Goal: Transaction & Acquisition: Purchase product/service

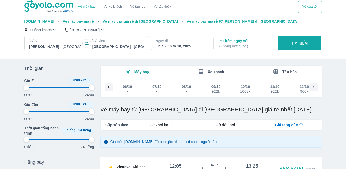
type input "97.9166666666667"
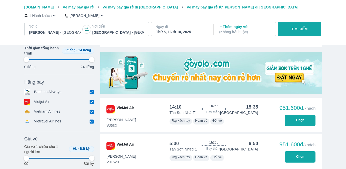
scroll to position [0, 138]
type input "97.9166666666667"
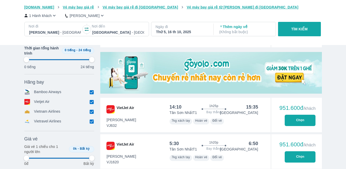
type input "97.9166666666667"
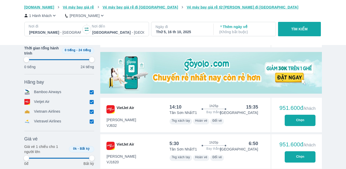
type input "97.9166666666667"
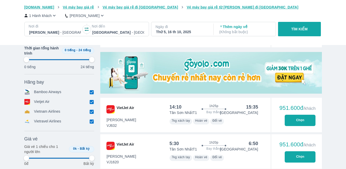
type input "97.9166666666667"
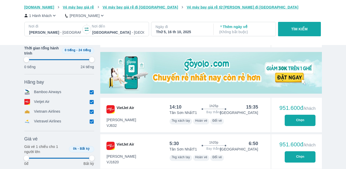
type input "97.9166666666667"
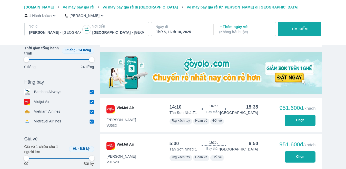
type input "97.9166666666667"
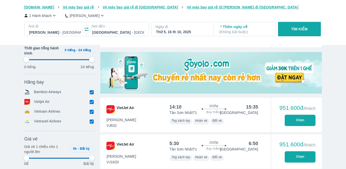
type input "97.9166666666667"
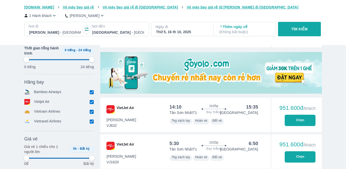
type input "97.9166666666667"
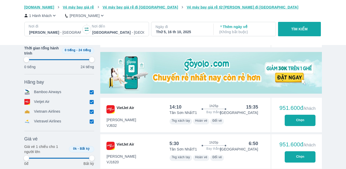
type input "97.9166666666667"
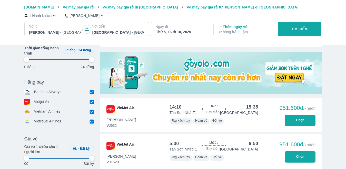
type input "97.9166666666667"
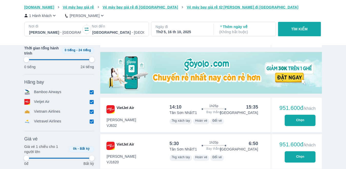
type input "97.9166666666667"
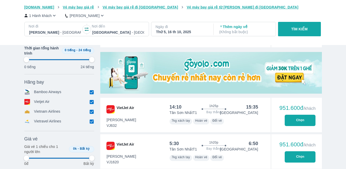
type input "97.9166666666667"
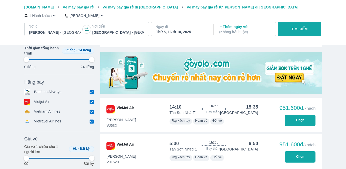
type input "97.9166666666667"
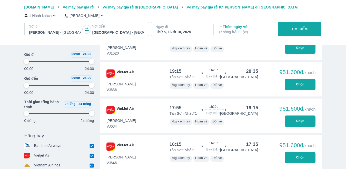
scroll to position [250, 0]
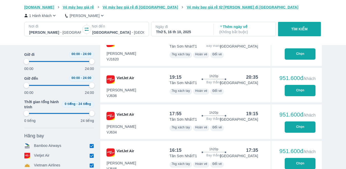
click at [304, 85] on button "Chọn" at bounding box center [300, 90] width 31 height 11
type input "97.9166666666667"
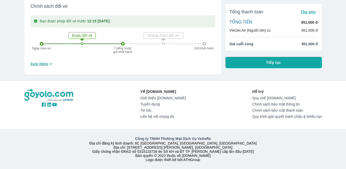
scroll to position [208, 0]
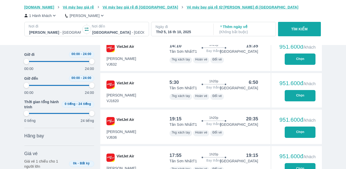
click at [245, 34] on p "( Không bắt buộc )" at bounding box center [245, 31] width 52 height 5
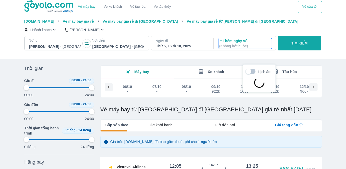
type input "97.9166666666667"
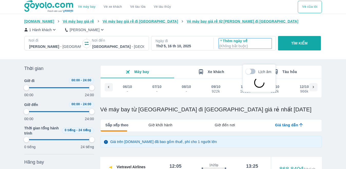
type input "97.9166666666667"
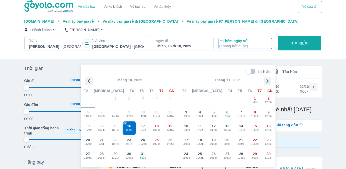
scroll to position [30, 0]
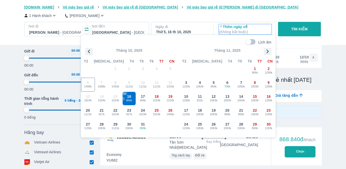
type input "97.9166666666667"
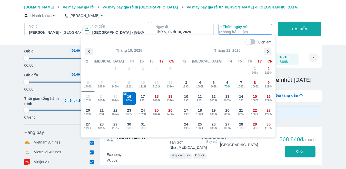
type input "97.9166666666667"
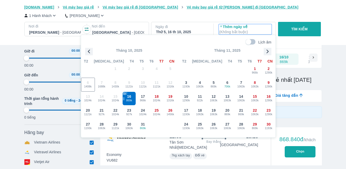
type input "97.9166666666667"
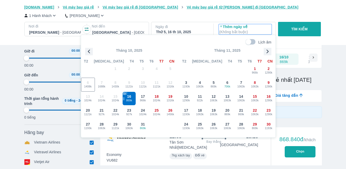
type input "97.9166666666667"
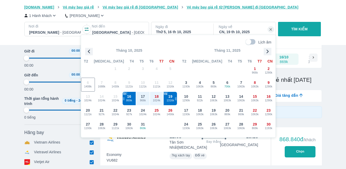
type input "97.9166666666667"
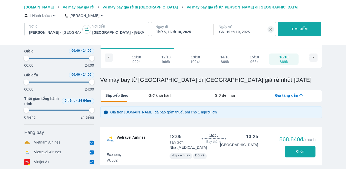
type input "97.9166666666667"
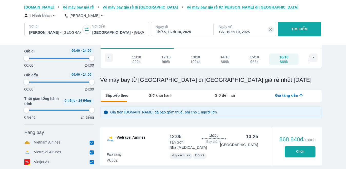
type input "97.9166666666667"
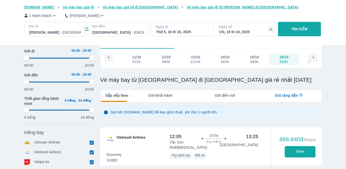
type input "97.9166666666667"
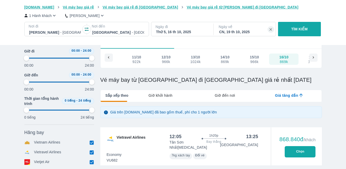
type input "97.9166666666667"
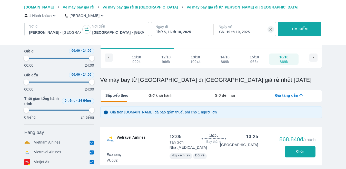
type input "97.9166666666667"
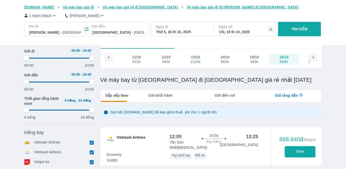
type input "97.9166666666667"
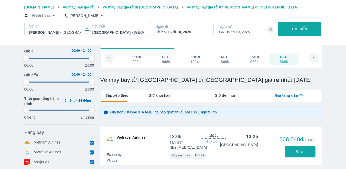
type input "97.9166666666667"
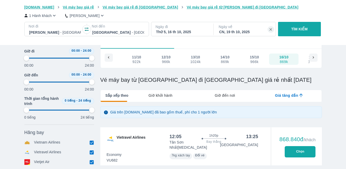
type input "97.9166666666667"
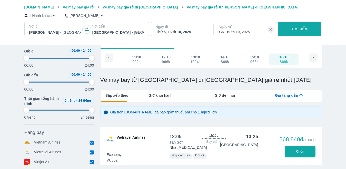
type input "97.9166666666667"
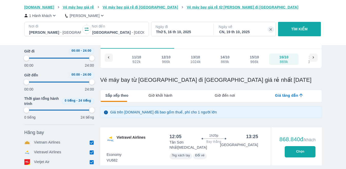
type input "97.9166666666667"
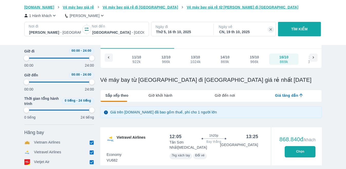
type input "97.9166666666667"
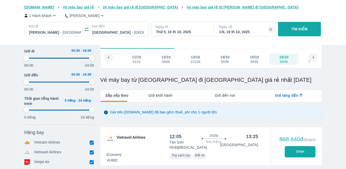
type input "97.9166666666667"
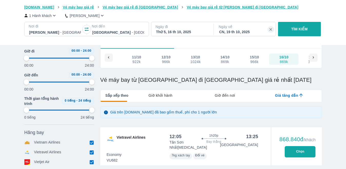
type input "97.9166666666667"
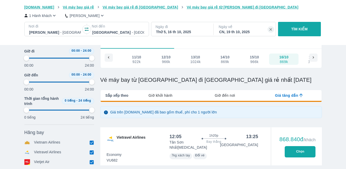
type input "97.9166666666667"
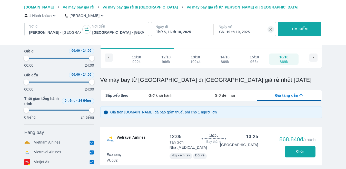
type input "97.9166666666667"
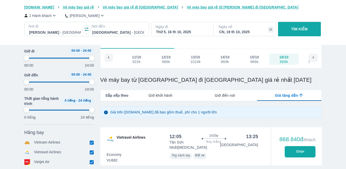
type input "97.9166666666667"
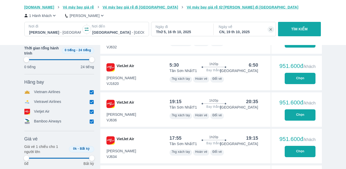
scroll to position [235, 0]
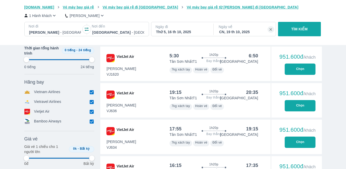
click at [300, 100] on button "Chọn" at bounding box center [300, 105] width 31 height 11
type input "97.9166666666667"
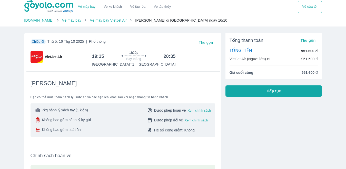
click at [264, 91] on button "Tiếp tục" at bounding box center [273, 90] width 96 height 11
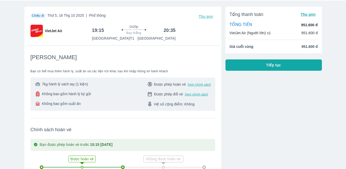
scroll to position [102, 0]
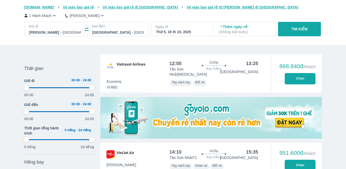
scroll to position [142, 0]
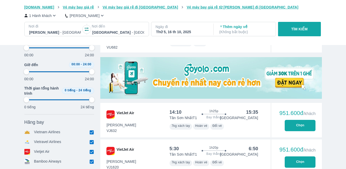
type input "97.9166666666667"
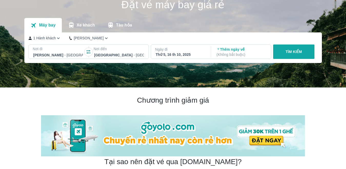
scroll to position [0, 0]
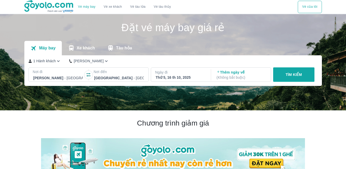
click at [226, 73] on p "Thêm ngày về ( Không bắt buộc )" at bounding box center [242, 75] width 50 height 10
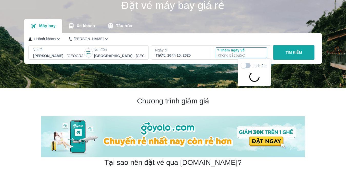
scroll to position [30, 0]
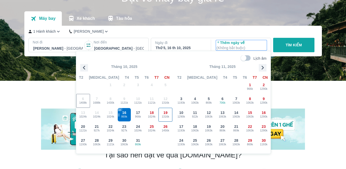
click at [164, 115] on span "1316k" at bounding box center [165, 116] width 13 height 4
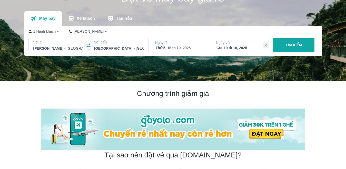
click at [234, 44] on p "Ngày về" at bounding box center [241, 42] width 51 height 5
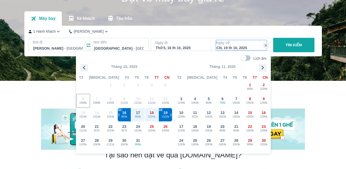
click at [297, 45] on p "TÌM KIẾM" at bounding box center [294, 44] width 16 height 5
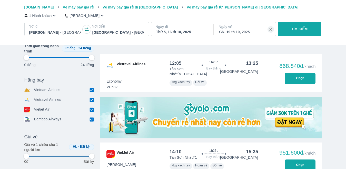
type input "97.9166666666667"
checkbox input "true"
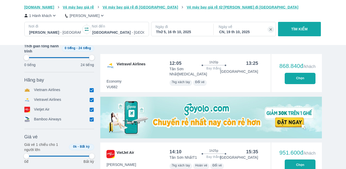
checkbox input "true"
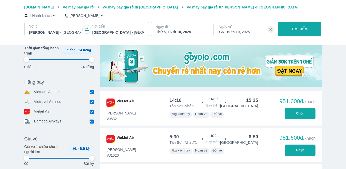
scroll to position [0, 138]
type input "97.9166666666667"
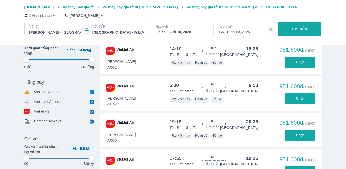
type input "97.9166666666667"
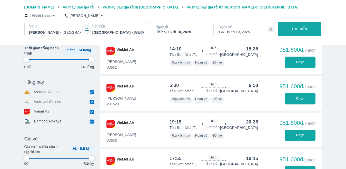
type input "97.9166666666667"
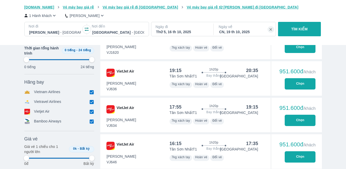
click at [313, 80] on button "Chọn" at bounding box center [300, 83] width 31 height 11
type input "97.9166666666667"
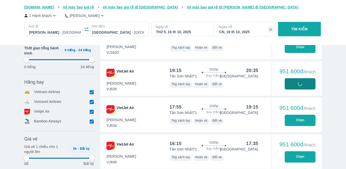
type input "97.9166666666667"
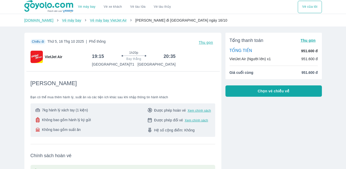
click at [254, 93] on button "Chọn vé chiều về" at bounding box center [273, 90] width 96 height 11
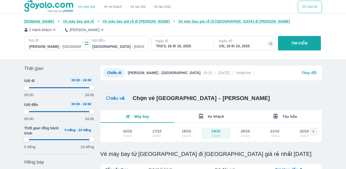
scroll to position [128, 0]
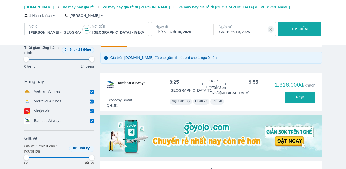
type input "97.9166666666667"
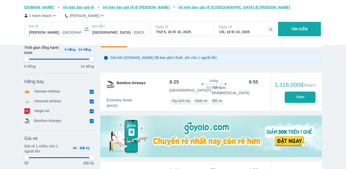
type input "97.9166666666667"
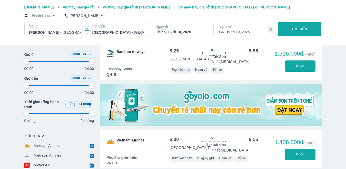
scroll to position [103, 0]
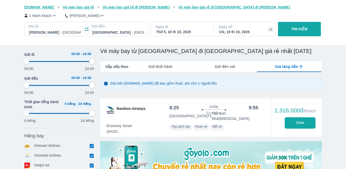
drag, startPoint x: 306, startPoint y: 126, endPoint x: 224, endPoint y: 91, distance: 89.4
click at [306, 126] on button "Chọn" at bounding box center [300, 122] width 31 height 11
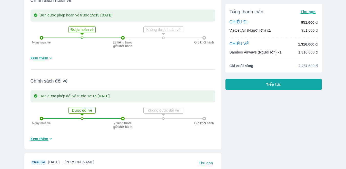
scroll to position [154, 0]
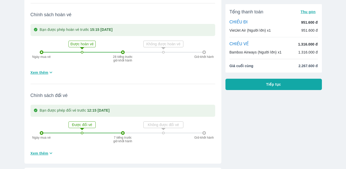
scroll to position [103, 0]
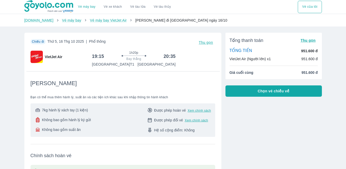
click at [274, 93] on span "Chọn vé chiều về" at bounding box center [274, 90] width 32 height 5
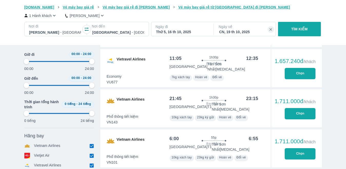
scroll to position [539, 0]
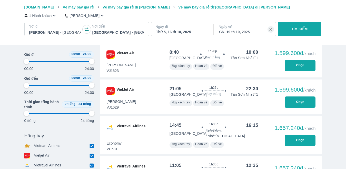
click at [5, 82] on div "Vé máy bay Vé xe khách Vé tàu lửa Vé tàu thủy Vé của tôi [DOMAIN_NAME] Vé máy b…" at bounding box center [173, 74] width 346 height 1227
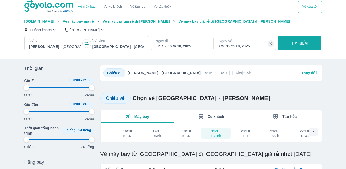
scroll to position [103, 0]
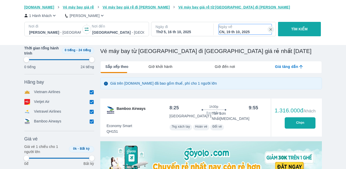
click at [235, 32] on div "CN, 19 th 10, 2025" at bounding box center [245, 31] width 52 height 5
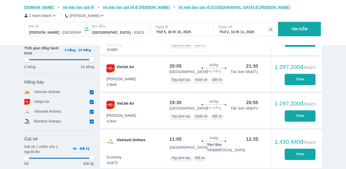
scroll to position [645, 0]
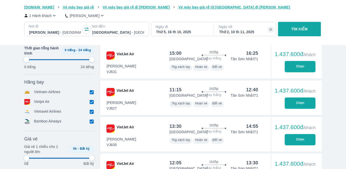
click at [236, 30] on div "Thứ 2, 10 th 11, 2025" at bounding box center [245, 31] width 52 height 5
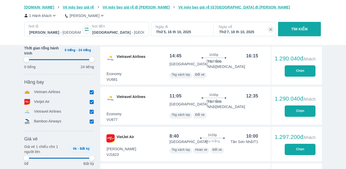
scroll to position [773, 0]
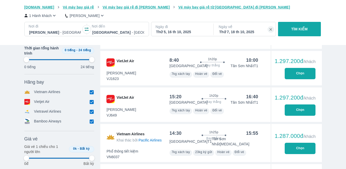
click at [241, 33] on div "Thứ 7, 18 th 10, 2025" at bounding box center [245, 31] width 52 height 5
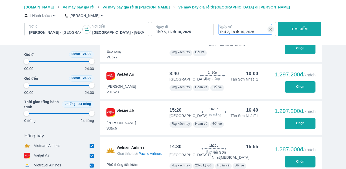
scroll to position [30, 0]
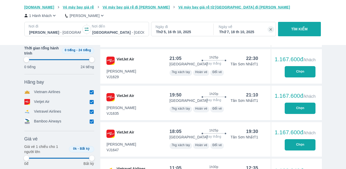
scroll to position [466, 0]
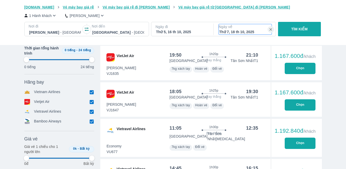
click at [238, 32] on div "Thứ 7, 18 th 10, 2025" at bounding box center [245, 31] width 52 height 5
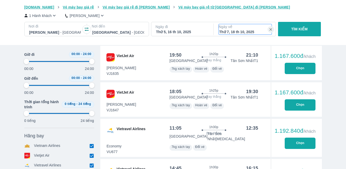
scroll to position [30, 0]
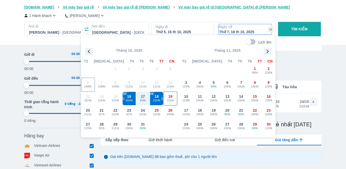
click at [173, 100] on span "1316k" at bounding box center [170, 100] width 13 height 4
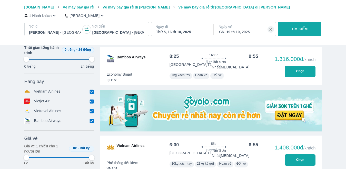
scroll to position [128, 0]
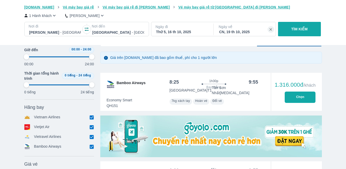
click at [299, 95] on button "Chọn" at bounding box center [300, 96] width 31 height 11
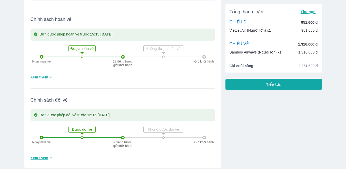
scroll to position [103, 0]
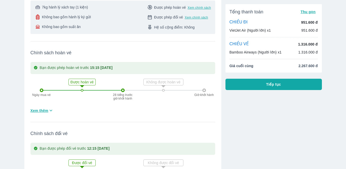
click at [195, 19] on span "Xem chính sách" at bounding box center [196, 17] width 23 height 4
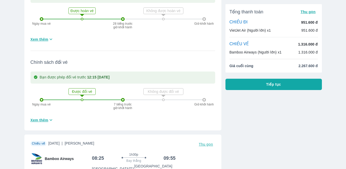
scroll to position [222, 0]
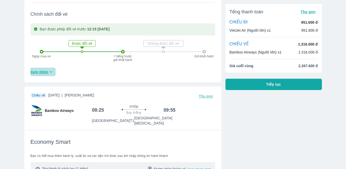
click at [47, 71] on span "Xem thêm" at bounding box center [40, 71] width 18 height 5
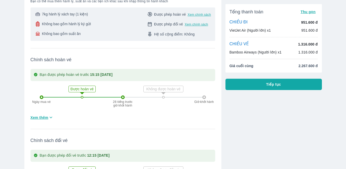
scroll to position [93, 0]
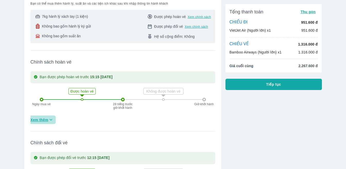
click at [34, 121] on span "Xem thêm" at bounding box center [40, 119] width 18 height 5
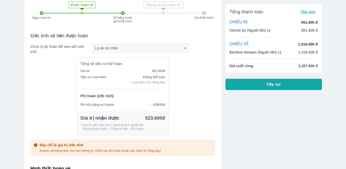
scroll to position [170, 0]
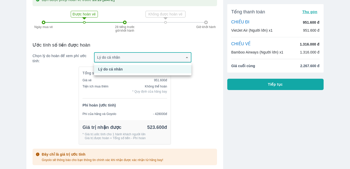
click at [58, 69] on div at bounding box center [175, 84] width 350 height 169
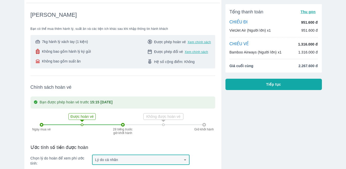
scroll to position [68, 0]
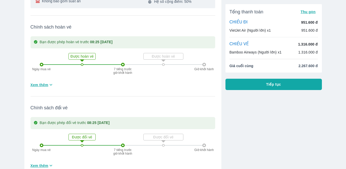
scroll to position [975, 0]
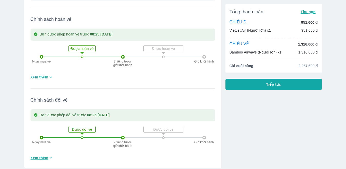
click at [41, 155] on span "Xem thêm" at bounding box center [40, 157] width 18 height 5
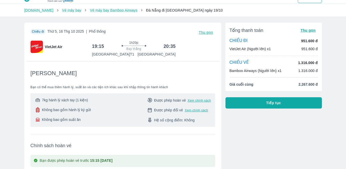
scroll to position [0, 0]
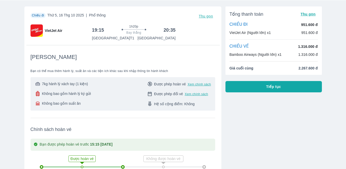
scroll to position [128, 0]
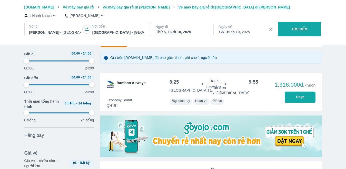
click at [269, 28] on icon "button" at bounding box center [271, 29] width 5 height 5
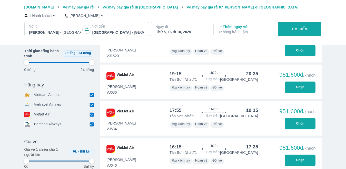
scroll to position [231, 0]
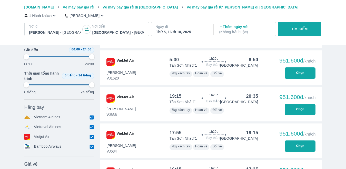
click at [307, 104] on button "Chọn" at bounding box center [300, 109] width 31 height 11
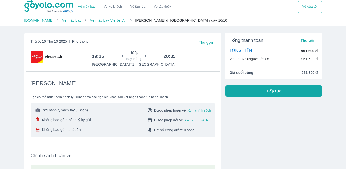
click at [268, 95] on button "Tiếp tục" at bounding box center [273, 90] width 96 height 11
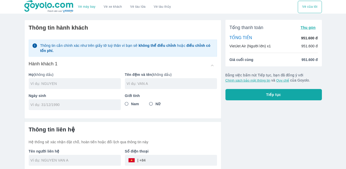
click at [53, 82] on input "text" at bounding box center [76, 83] width 90 height 5
click at [157, 85] on input "text" at bounding box center [172, 83] width 90 height 5
click at [49, 104] on input "tel" at bounding box center [73, 104] width 85 height 5
click at [151, 104] on input "Nữ" at bounding box center [150, 103] width 9 height 9
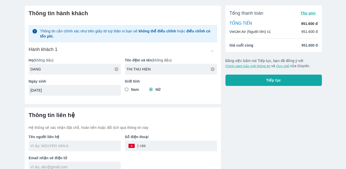
scroll to position [22, 0]
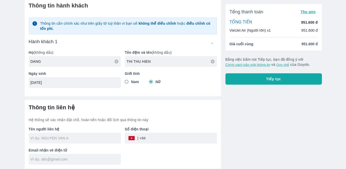
click at [54, 138] on input "text" at bounding box center [76, 137] width 90 height 5
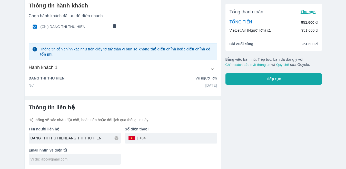
drag, startPoint x: 99, startPoint y: 139, endPoint x: 65, endPoint y: 136, distance: 33.7
click at [65, 136] on input "DANG THI THU HIENDANG THI THU HIEN" at bounding box center [76, 137] width 90 height 5
click at [170, 136] on input "tel" at bounding box center [181, 138] width 71 height 12
click at [25, 131] on div "Tên người liên hệ DANG THI THU HIEN" at bounding box center [73, 132] width 96 height 21
click at [63, 159] on input "text" at bounding box center [76, 158] width 90 height 5
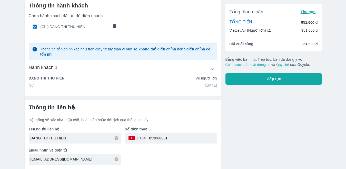
click at [12, 102] on div "Vé máy bay Vé xe khách Vé tàu lửa Vé tàu thủy Vé của tôi Thông tin hành khách C…" at bounding box center [173, 73] width 346 height 191
click at [26, 97] on hr at bounding box center [123, 98] width 197 height 4
click at [221, 100] on div "Tổng thanh toán Thu gọn TỔNG TIỀN 951.600 đ VietJet Air (Người lớn) x1 951.600 …" at bounding box center [271, 81] width 101 height 175
click at [256, 124] on div "Tổng thanh toán Thu gọn TỔNG TIỀN 951.600 đ VietJet Air (Người lớn) x1 951.600 …" at bounding box center [271, 81] width 101 height 175
click at [37, 100] on div "Thông tin liên hệ Hệ thống sẽ xác nhận đặt chỗ, hoàn tiền hoặc đổi lịch qua thô…" at bounding box center [123, 134] width 197 height 69
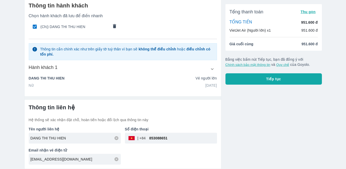
click at [156, 137] on input "853088651" at bounding box center [181, 138] width 71 height 12
click at [162, 136] on input "853088651" at bounding box center [181, 138] width 71 height 12
click at [169, 136] on input "853088651" at bounding box center [181, 138] width 71 height 12
click at [250, 109] on div "Tổng thanh toán Thu gọn TỔNG TIỀN 951.600 đ VietJet Air (Người lớn) x1 951.600 …" at bounding box center [271, 81] width 101 height 175
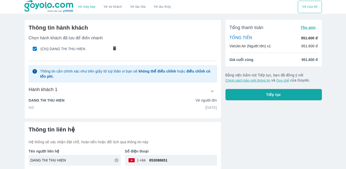
click at [288, 95] on button "Tiếp tục" at bounding box center [273, 94] width 96 height 11
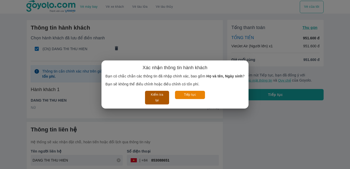
click at [155, 98] on button "Kiểm tra lại" at bounding box center [157, 98] width 24 height 14
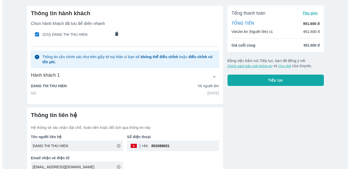
scroll to position [22, 0]
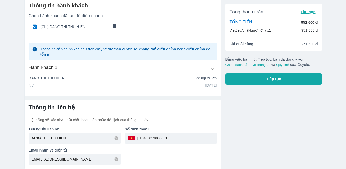
click at [269, 80] on span "Tiếp tục" at bounding box center [273, 78] width 15 height 5
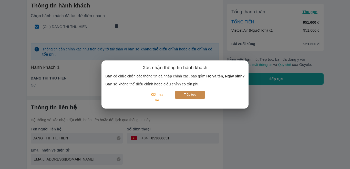
click at [191, 95] on button "Tiếp tục" at bounding box center [190, 95] width 30 height 8
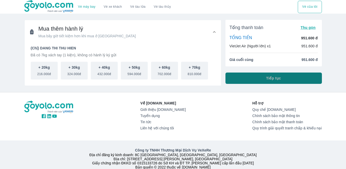
click at [264, 80] on button "Tiếp tục" at bounding box center [273, 77] width 96 height 11
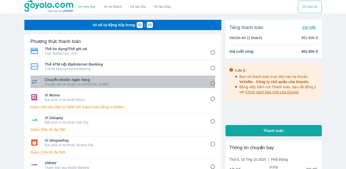
click at [151, 82] on p "Chuyển đến tài khoản của [PERSON_NAME]" at bounding box center [124, 84] width 158 height 4
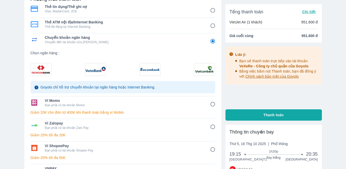
scroll to position [51, 0]
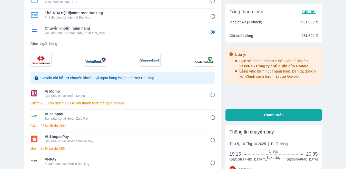
click at [40, 60] on img at bounding box center [41, 60] width 21 height 12
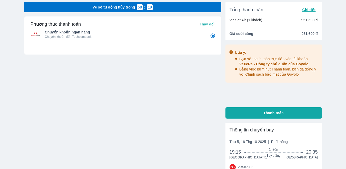
scroll to position [0, 0]
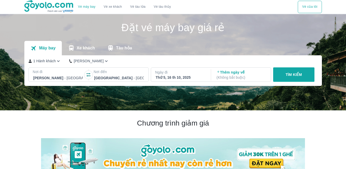
click at [291, 71] on button "TÌM KIẾM" at bounding box center [293, 74] width 41 height 14
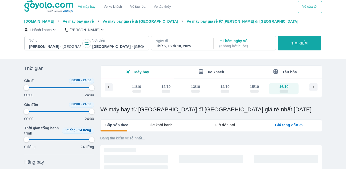
scroll to position [13, 0]
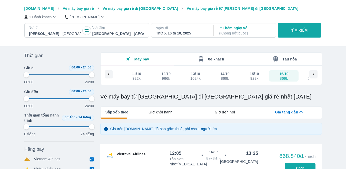
type input "97.9166666666667"
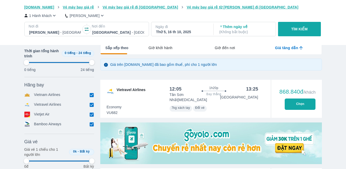
type input "97.9166666666667"
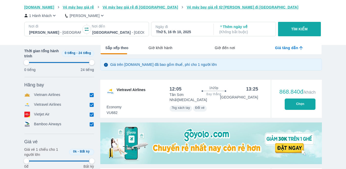
type input "97.9166666666667"
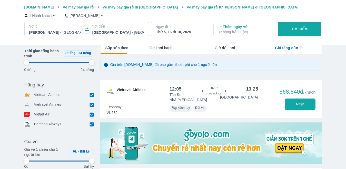
type input "97.9166666666667"
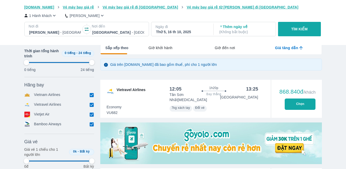
type input "97.9166666666667"
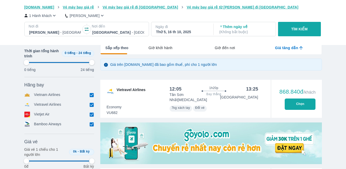
type input "97.9166666666667"
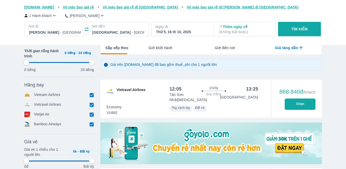
type input "97.9166666666667"
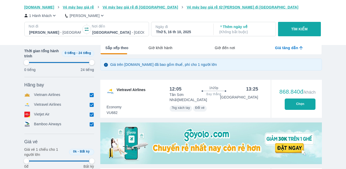
type input "97.9166666666667"
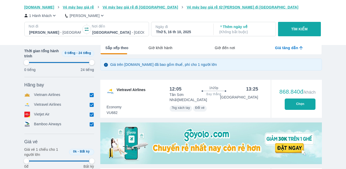
type input "97.9166666666667"
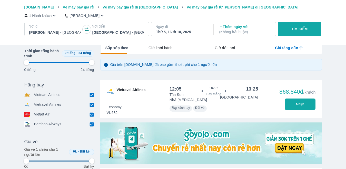
type input "97.9166666666667"
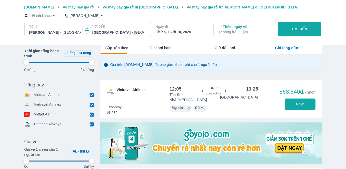
type input "97.9166666666667"
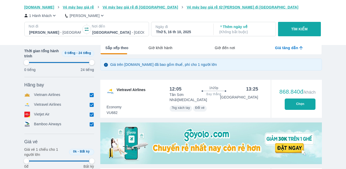
type input "97.9166666666667"
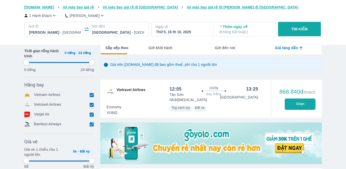
type input "97.9166666666667"
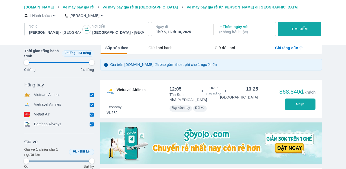
type input "97.9166666666667"
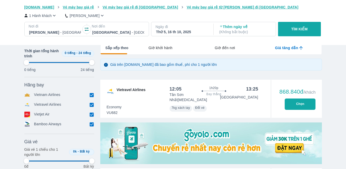
type input "97.9166666666667"
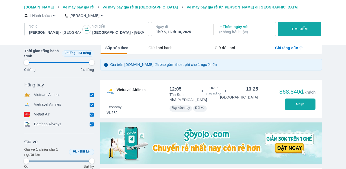
type input "97.9166666666667"
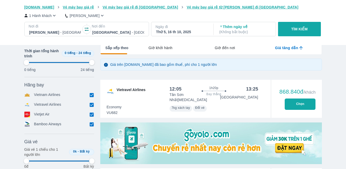
type input "97.9166666666667"
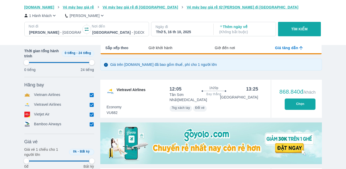
type input "97.9166666666667"
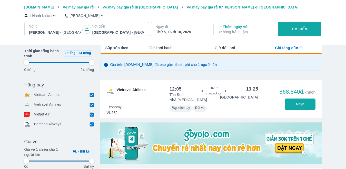
type input "97.9166666666667"
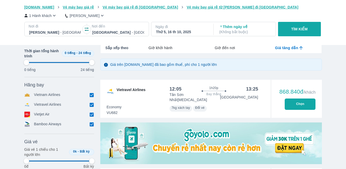
type input "97.9166666666667"
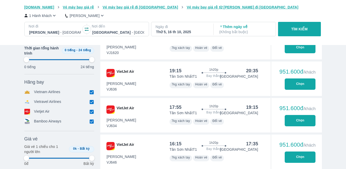
scroll to position [257, 0]
click at [306, 79] on button "Chọn" at bounding box center [300, 83] width 31 height 11
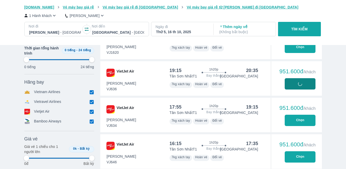
type input "97.9166666666667"
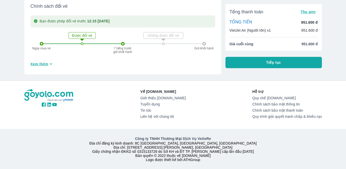
scroll to position [237, 0]
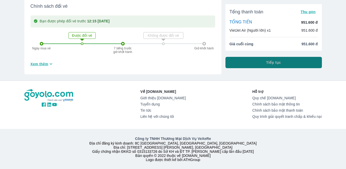
click at [265, 63] on button "Tiếp tục" at bounding box center [273, 62] width 96 height 11
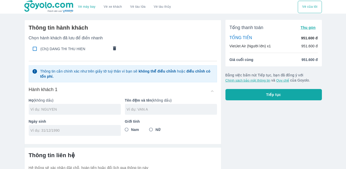
click at [32, 48] on input "checkbox" at bounding box center [35, 49] width 10 height 10
checkbox input "true"
type input "DANG"
type input "THI THU HIEN"
type input "[DATE]"
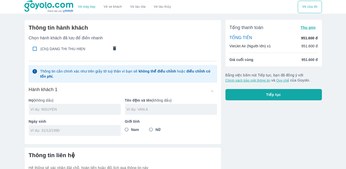
radio input "true"
type input "DANG THI THU HIEN"
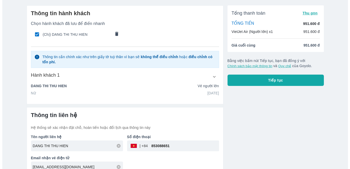
scroll to position [22, 0]
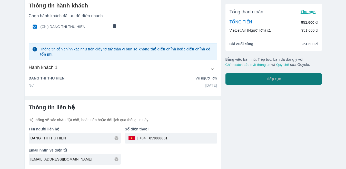
click at [268, 82] on button "Tiếp tục" at bounding box center [273, 78] width 96 height 11
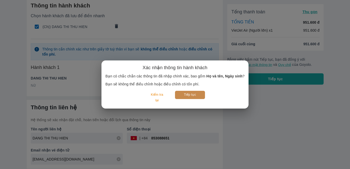
click at [183, 95] on button "Tiếp tục" at bounding box center [190, 95] width 30 height 8
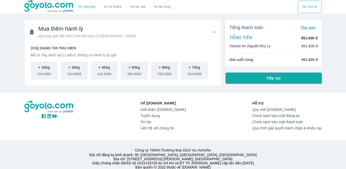
click at [280, 84] on div "Tổng thanh toán Thu gọn TỔNG TIỀN 951.600 đ VietJet Air (Người lớn) x1 951.600 …" at bounding box center [271, 51] width 101 height 70
click at [282, 77] on button "Tiếp tục" at bounding box center [273, 77] width 96 height 11
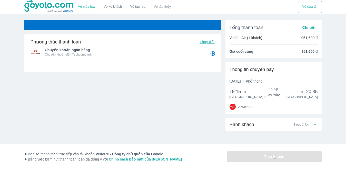
radio input "false"
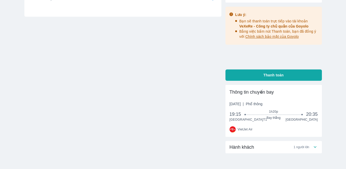
scroll to position [85, 0]
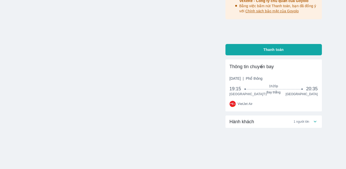
click at [274, 47] on span "Thanh toán" at bounding box center [273, 49] width 20 height 5
radio input "false"
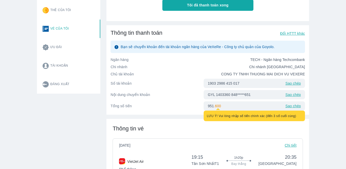
scroll to position [77, 0]
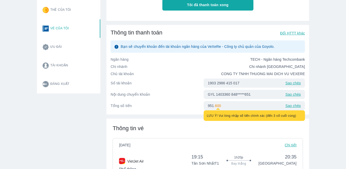
click at [296, 85] on p "Sao chép" at bounding box center [293, 82] width 15 height 5
click at [293, 97] on p "Sao chép" at bounding box center [293, 94] width 15 height 5
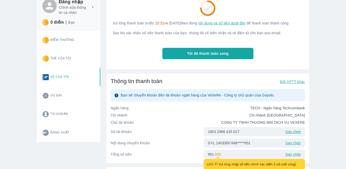
scroll to position [0, 0]
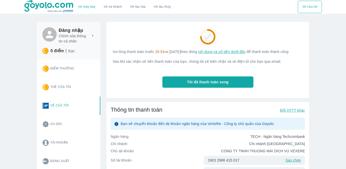
click at [213, 84] on span "Tôi đã thanh toán xong" at bounding box center [208, 81] width 42 height 5
